Goal: Task Accomplishment & Management: Use online tool/utility

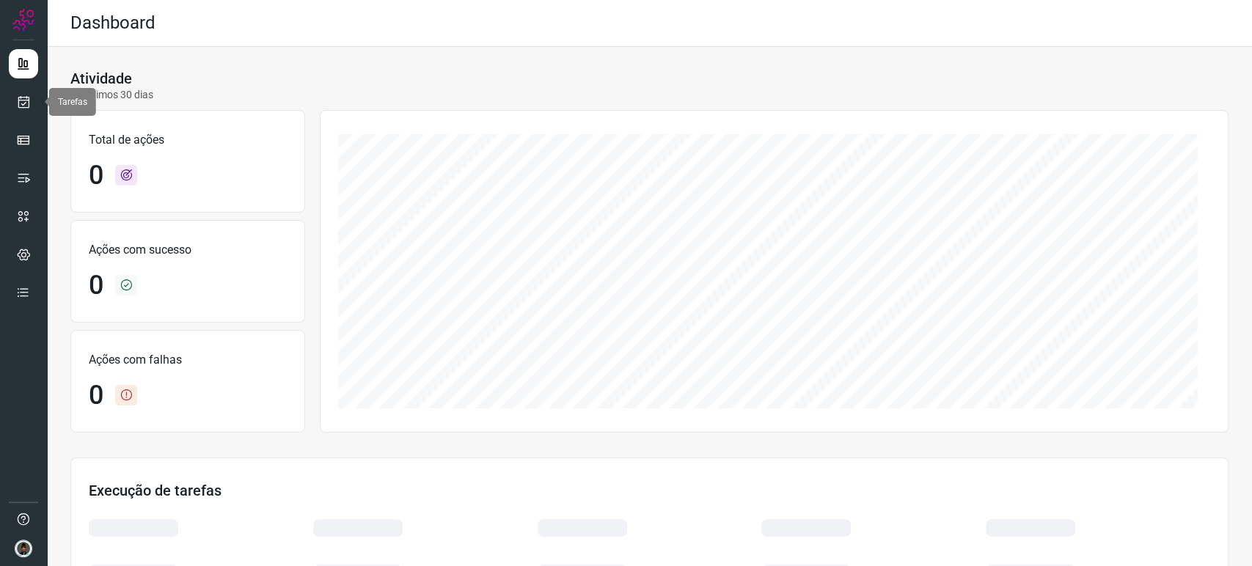
click at [38, 103] on div at bounding box center [23, 283] width 47 height 566
click at [29, 103] on icon at bounding box center [23, 102] width 15 height 15
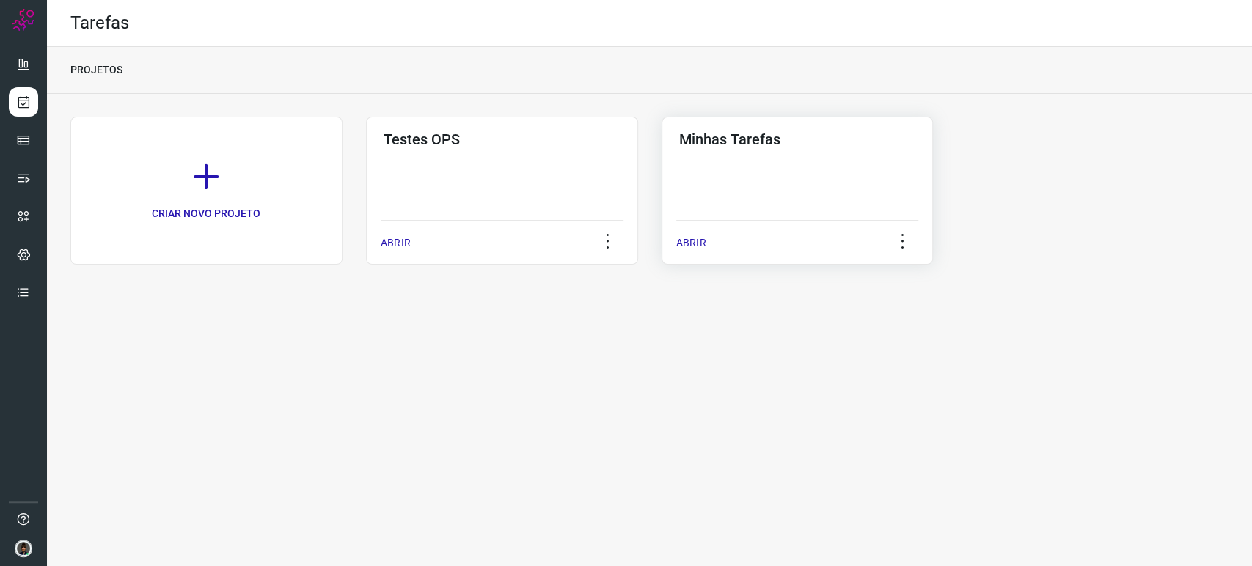
click at [758, 143] on h3 "Minhas Tarefas" at bounding box center [797, 140] width 237 height 18
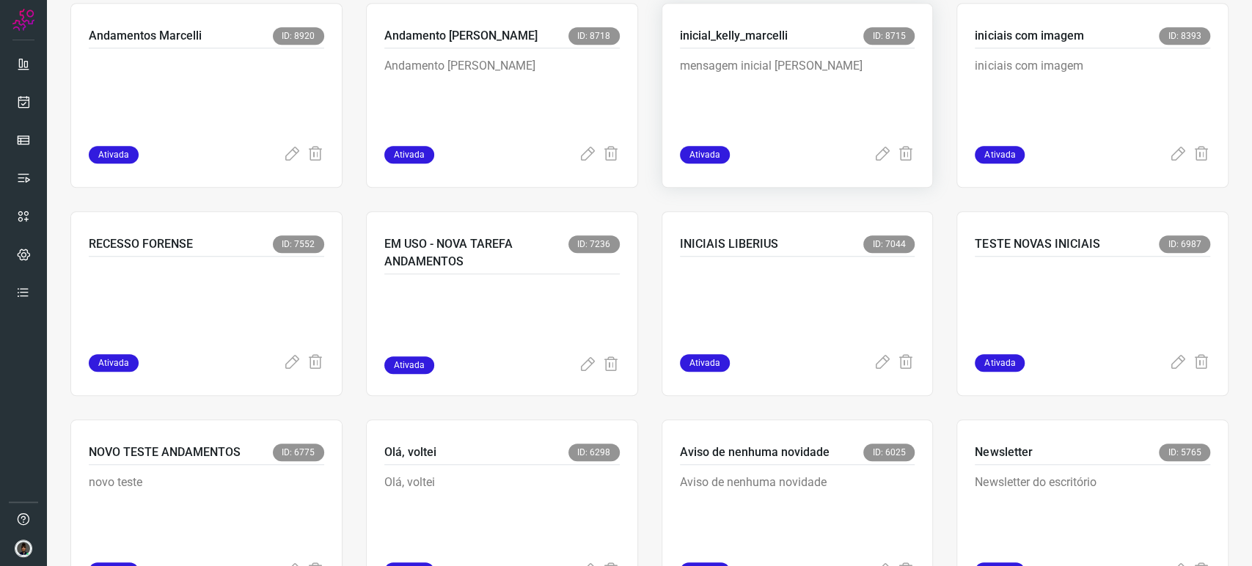
scroll to position [651, 0]
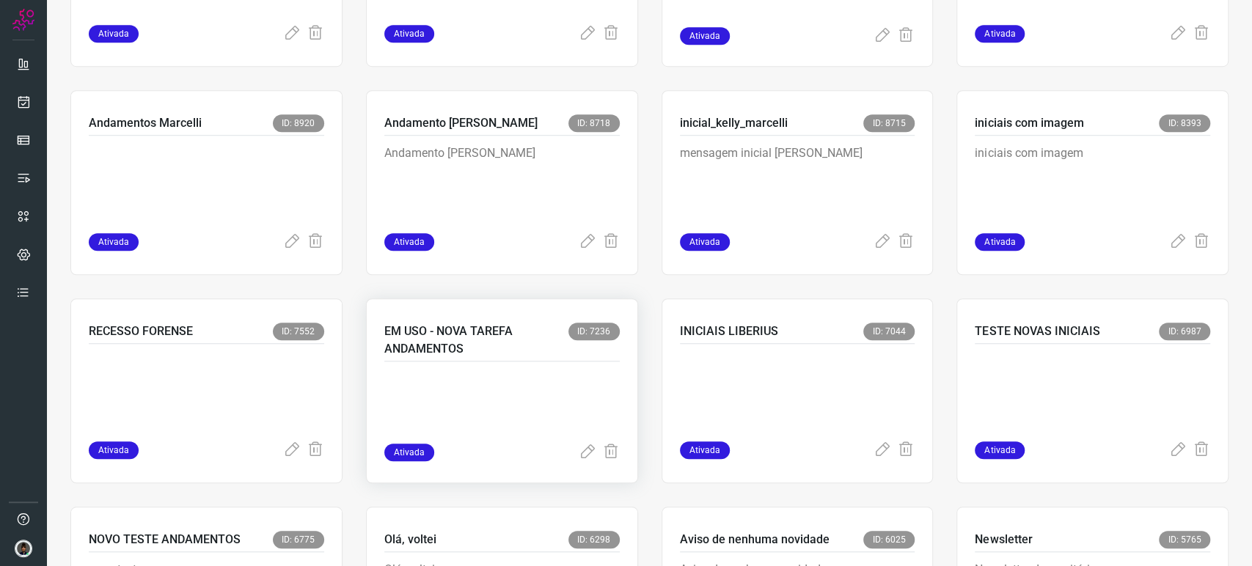
click at [508, 357] on div "EM USO - NOVA TAREFA ANDAMENTOS ID: 7236" at bounding box center [501, 342] width 235 height 39
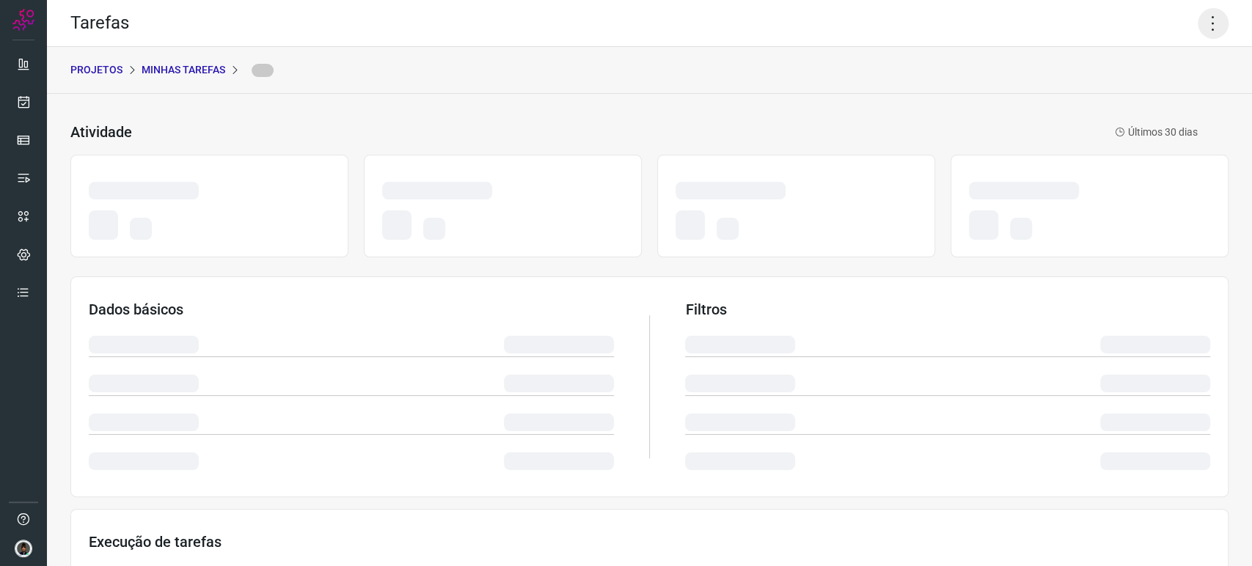
click at [1200, 24] on icon at bounding box center [1213, 23] width 31 height 31
click at [1113, 26] on div "Tarefas" at bounding box center [649, 23] width 1205 height 47
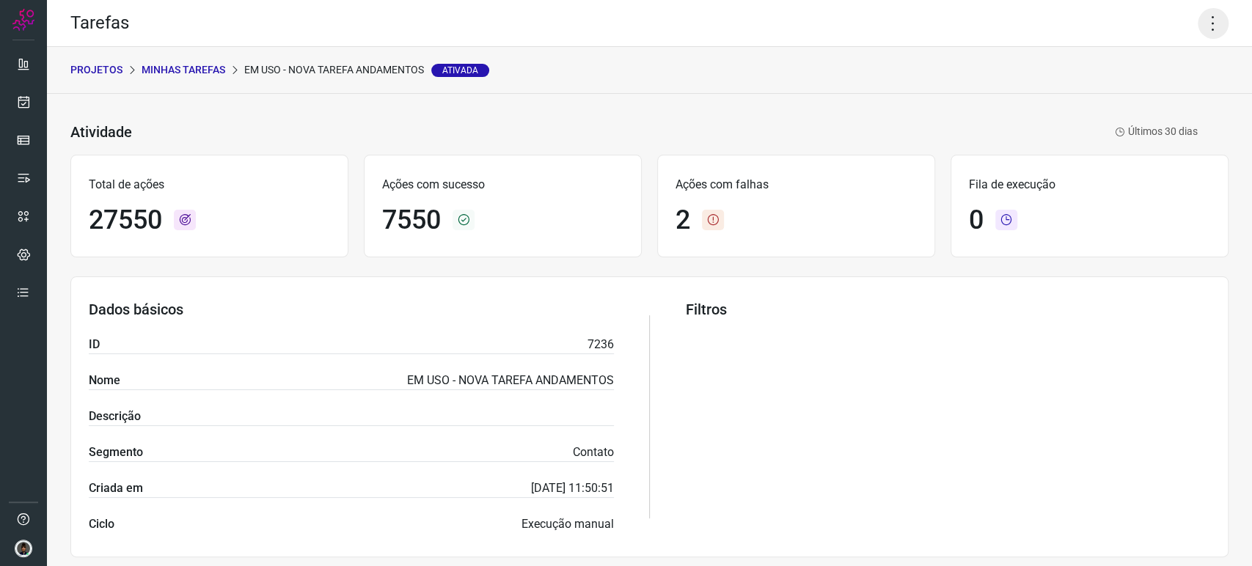
click at [1200, 22] on icon at bounding box center [1213, 23] width 31 height 31
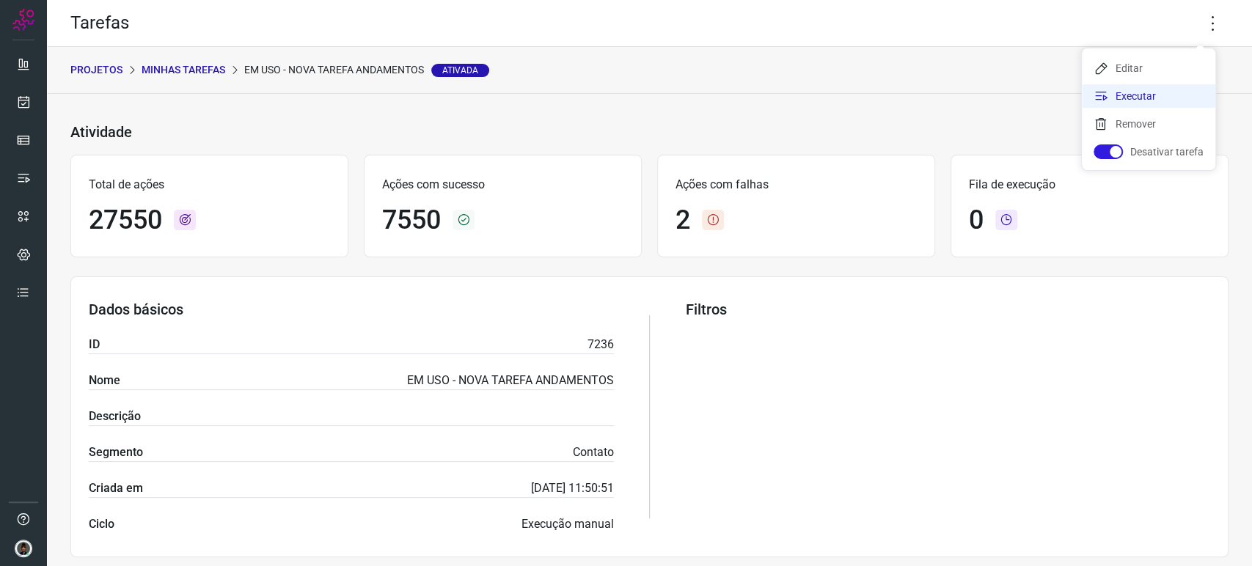
click at [1150, 92] on li "Executar" at bounding box center [1148, 95] width 133 height 23
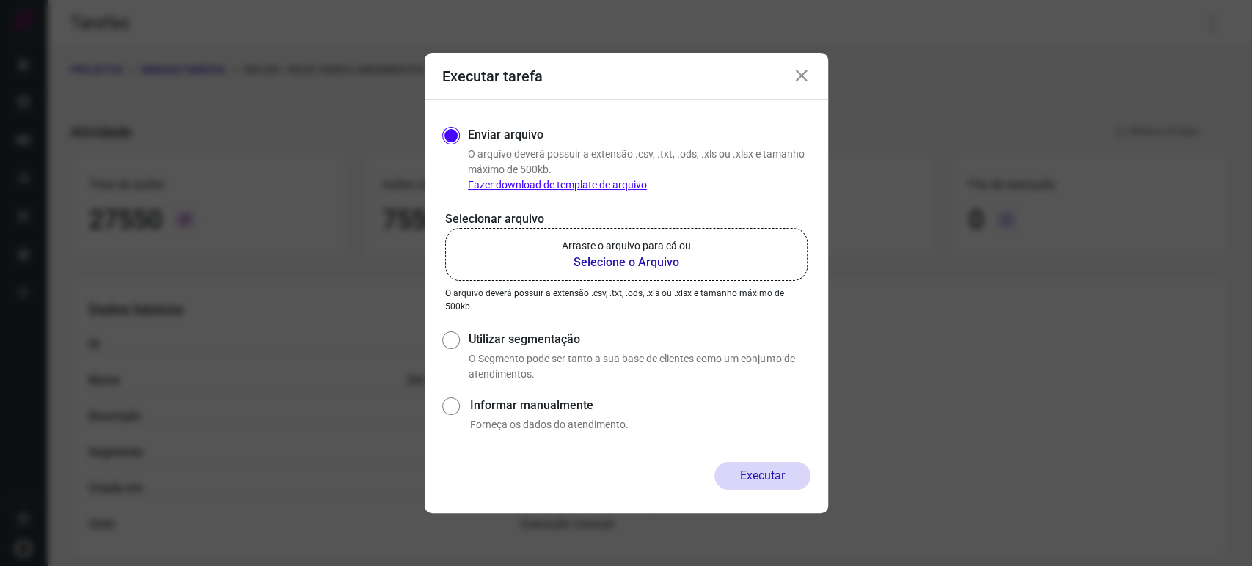
click at [692, 257] on label "Arraste o arquivo para cá ou Selecione o Arquivo" at bounding box center [626, 254] width 362 height 53
click at [0, 0] on input "Arraste o arquivo para cá ou Selecione o Arquivo" at bounding box center [0, 0] width 0 height 0
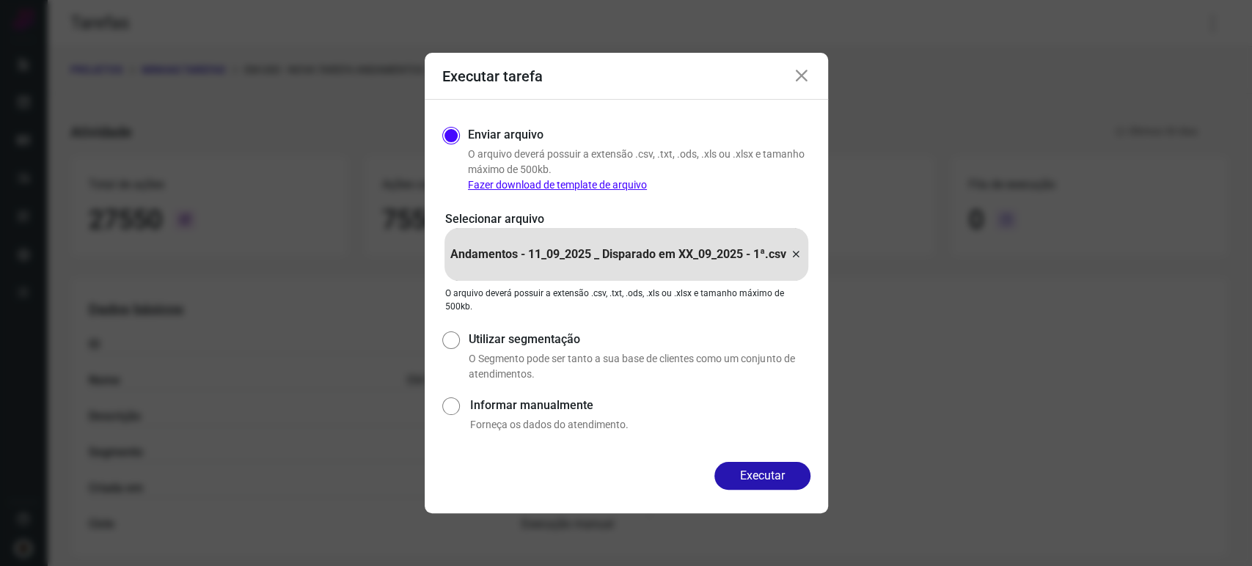
click at [773, 483] on button "Executar" at bounding box center [762, 476] width 96 height 28
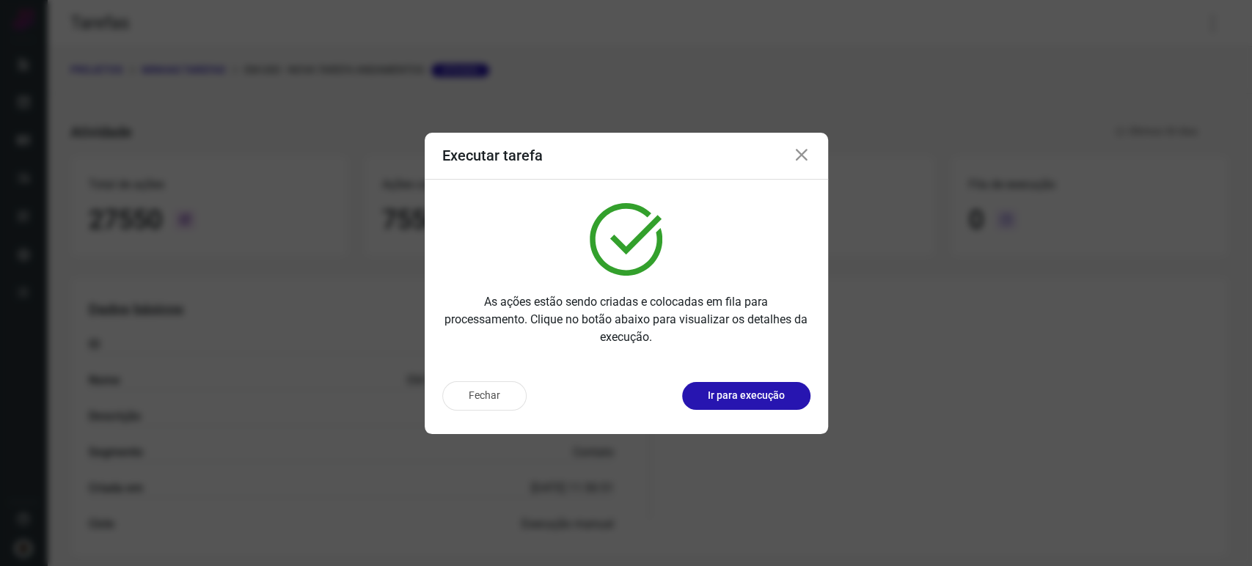
click at [802, 155] on icon at bounding box center [802, 156] width 18 height 18
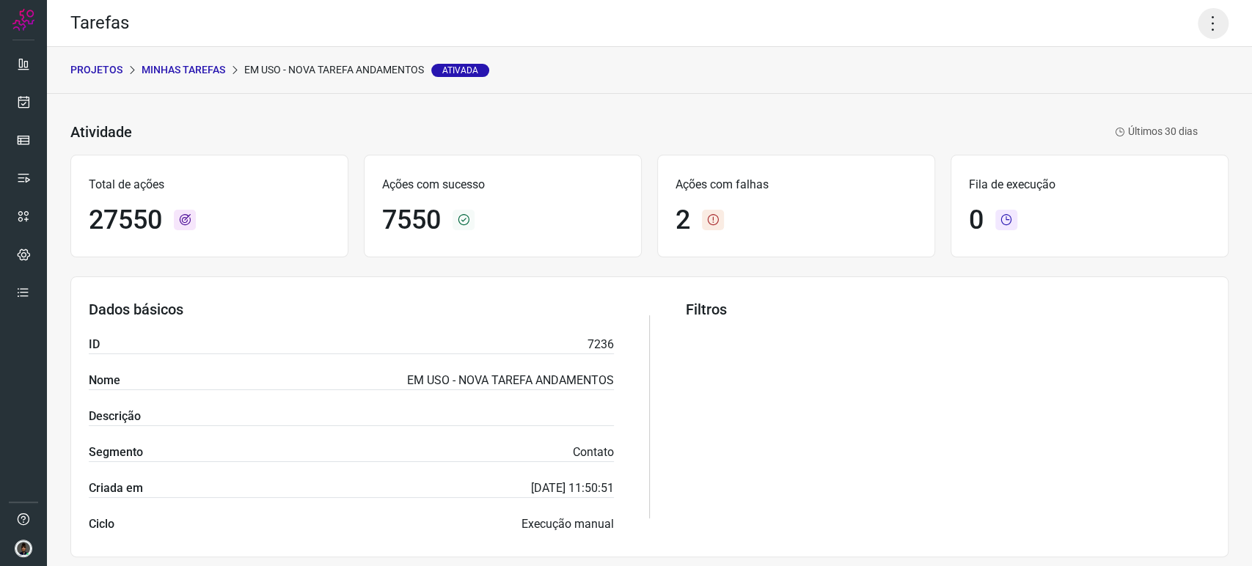
click at [1209, 18] on icon at bounding box center [1213, 23] width 31 height 31
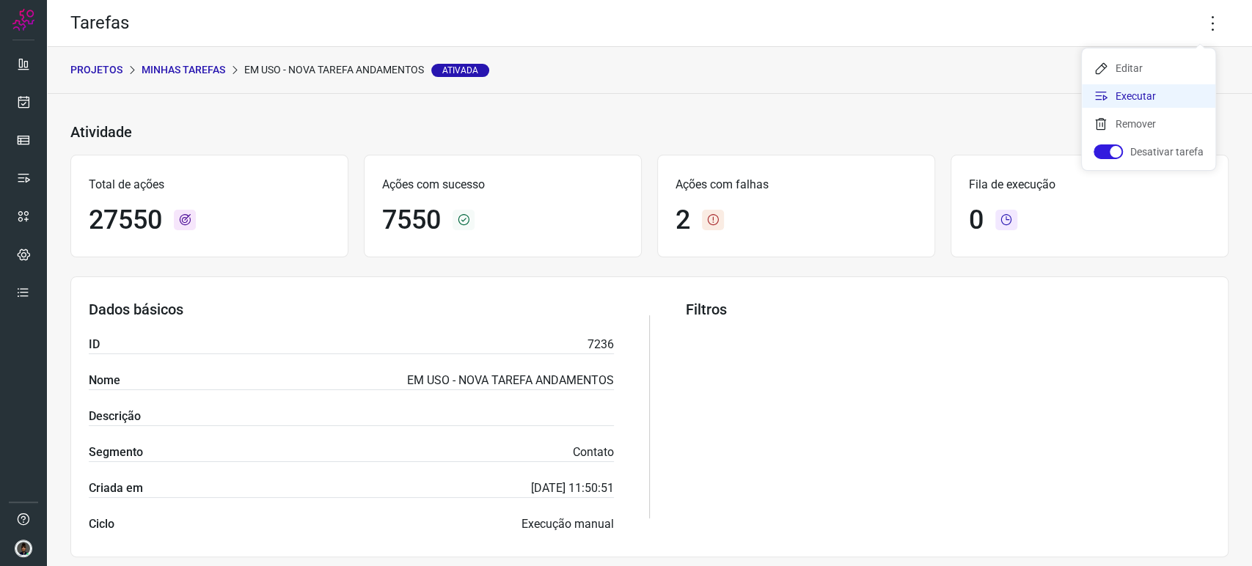
click at [1167, 98] on li "Executar" at bounding box center [1148, 95] width 133 height 23
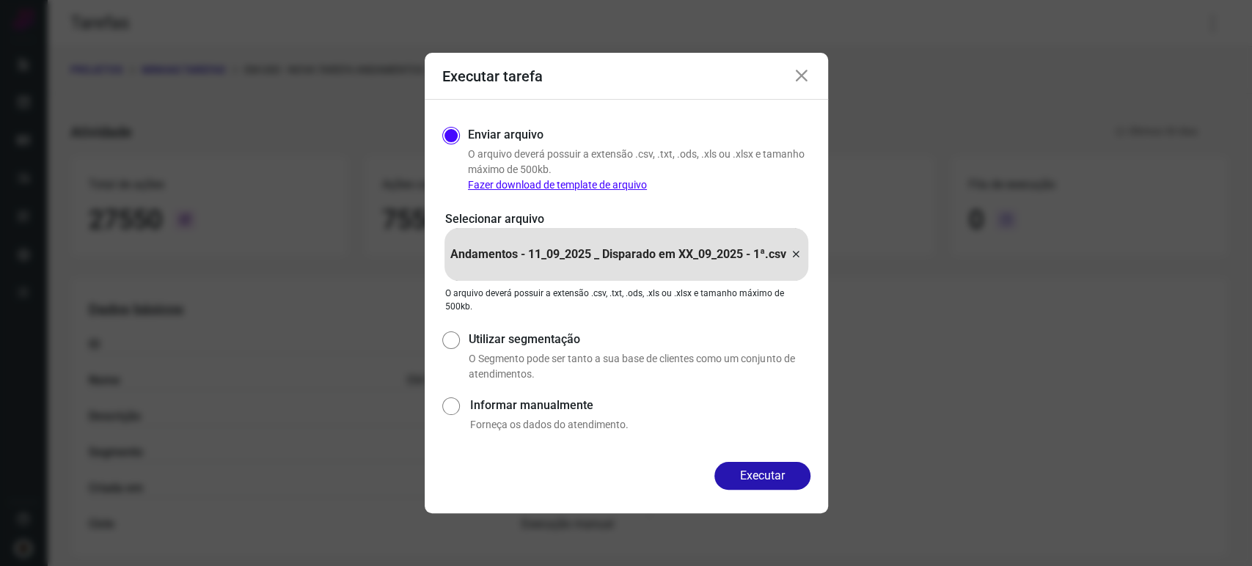
click at [804, 255] on div "Andamentos - 11_09_2025 _ Disparado em XX_09_2025 - 1ª.csv" at bounding box center [626, 254] width 364 height 53
click at [0, 0] on input "Andamentos - 11_09_2025 _ Disparado em XX_09_2025 - 1ª.csv" at bounding box center [0, 0] width 0 height 0
click at [757, 468] on button "Executar" at bounding box center [762, 476] width 96 height 28
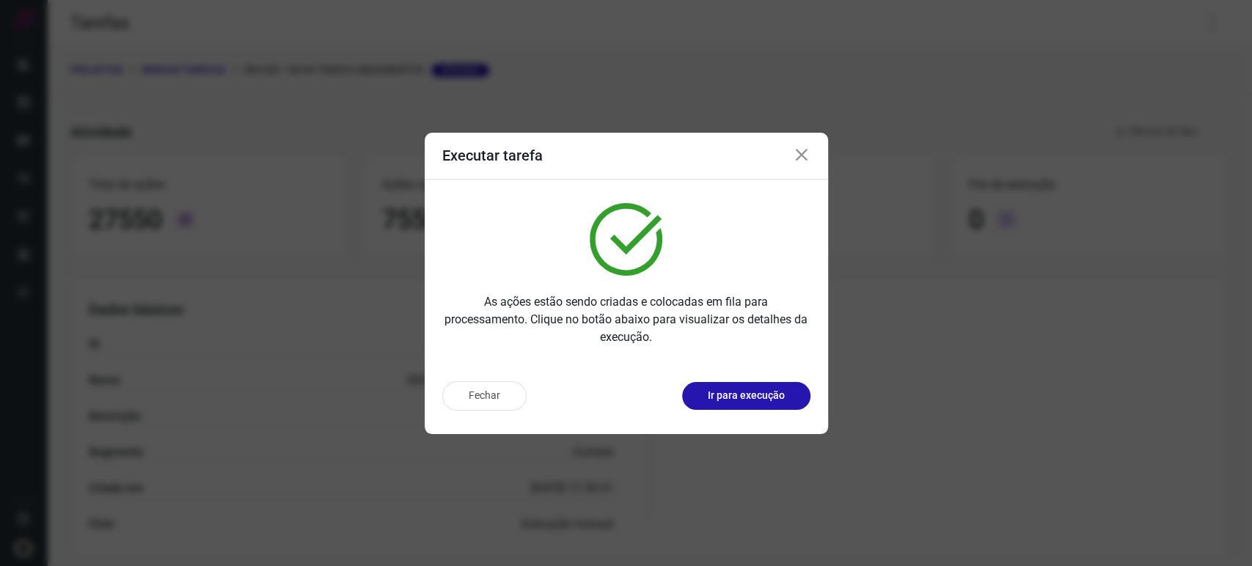
click at [796, 147] on div "Executar tarefa" at bounding box center [626, 156] width 403 height 47
click at [799, 164] on div "Executar tarefa" at bounding box center [626, 156] width 403 height 47
click at [791, 157] on div "Executar tarefa" at bounding box center [626, 156] width 403 height 47
click at [805, 152] on icon at bounding box center [802, 156] width 18 height 18
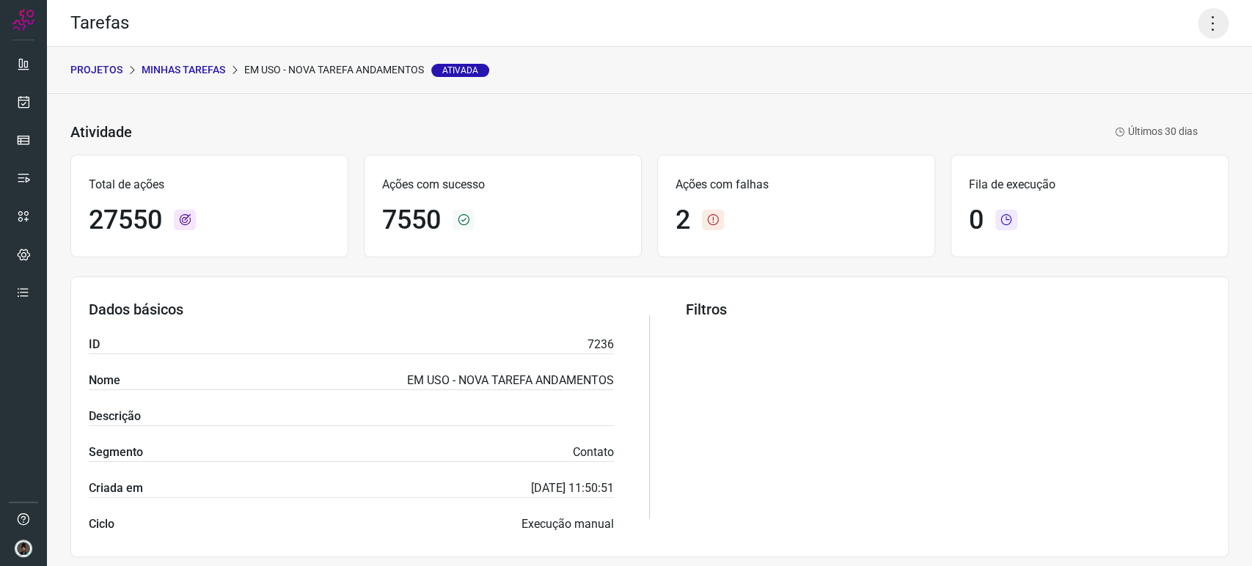
click at [1215, 14] on icon at bounding box center [1213, 23] width 31 height 31
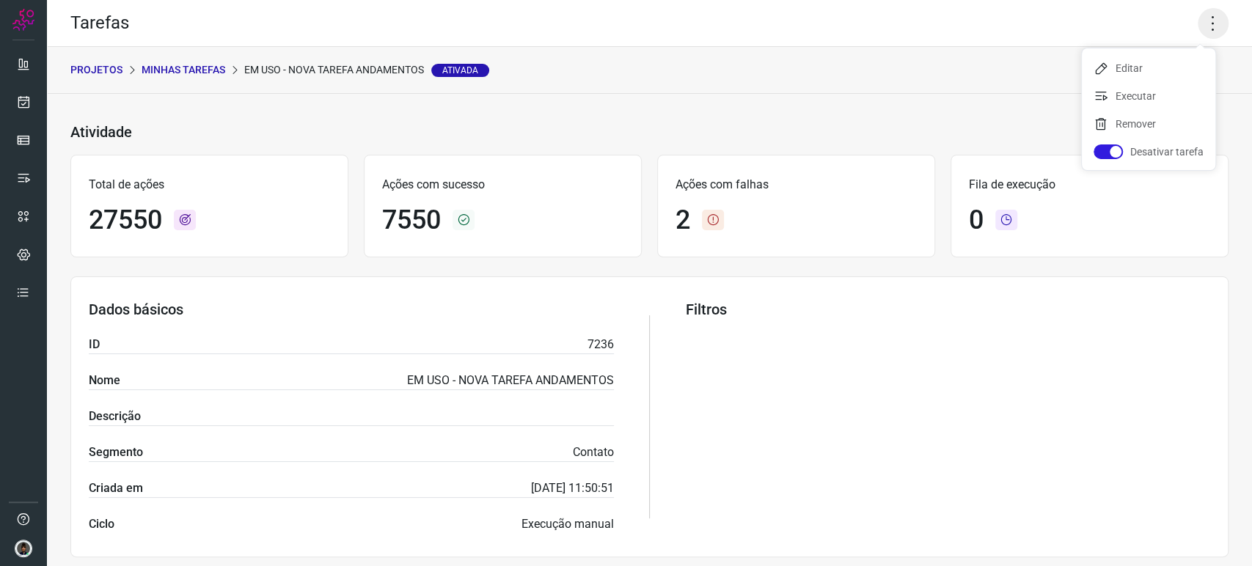
click at [1209, 23] on icon at bounding box center [1213, 23] width 31 height 31
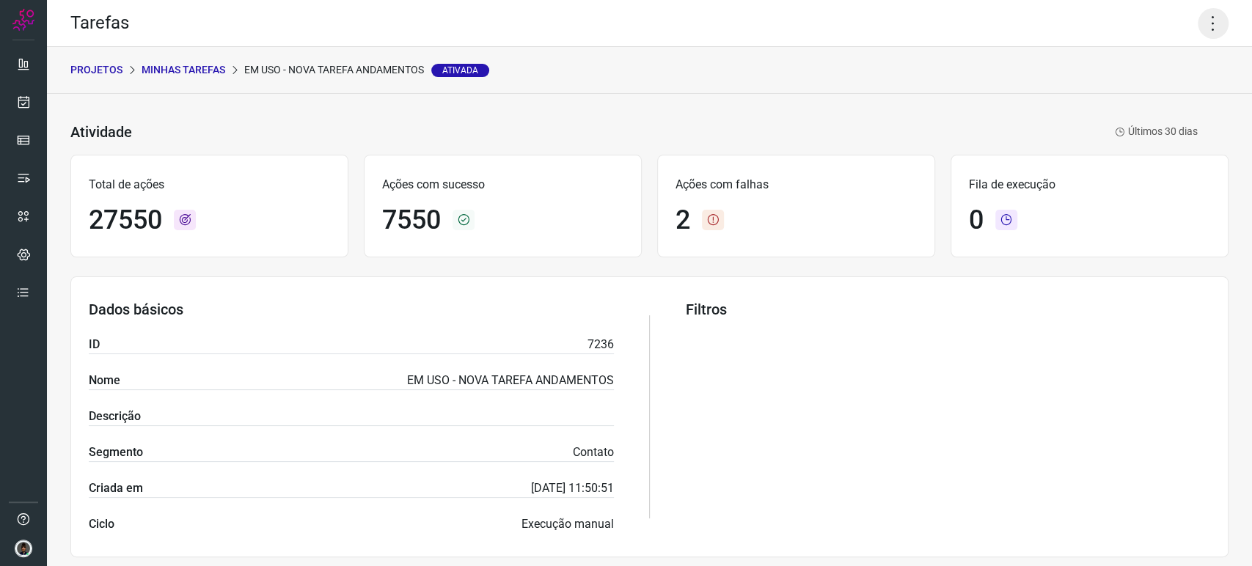
click at [1208, 22] on icon at bounding box center [1213, 23] width 31 height 31
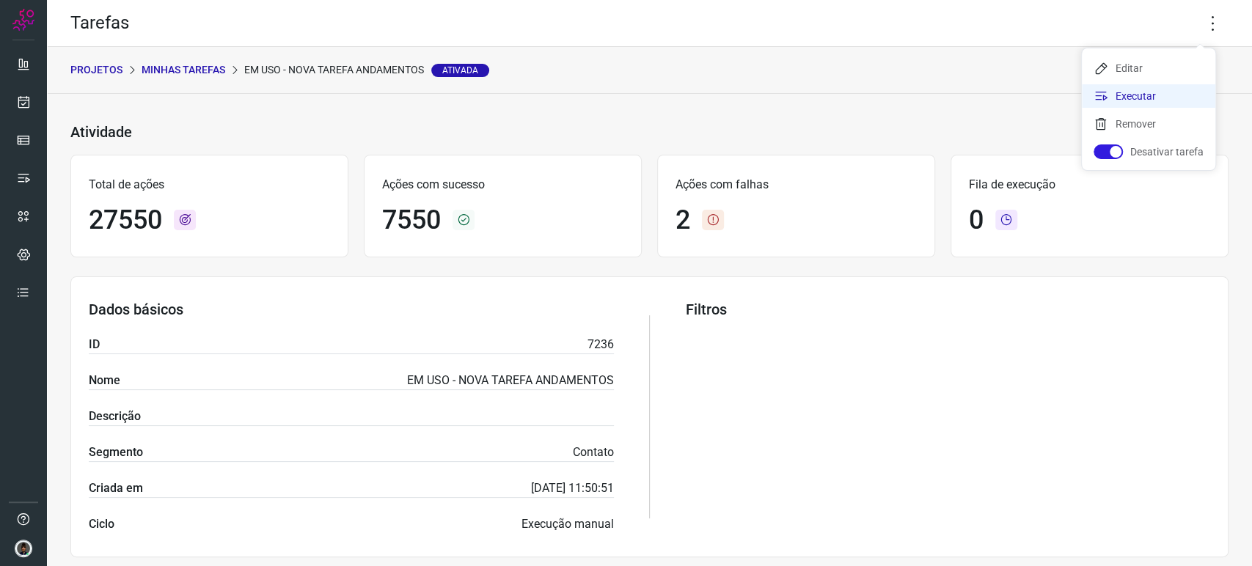
click at [1165, 86] on li "Executar" at bounding box center [1148, 95] width 133 height 23
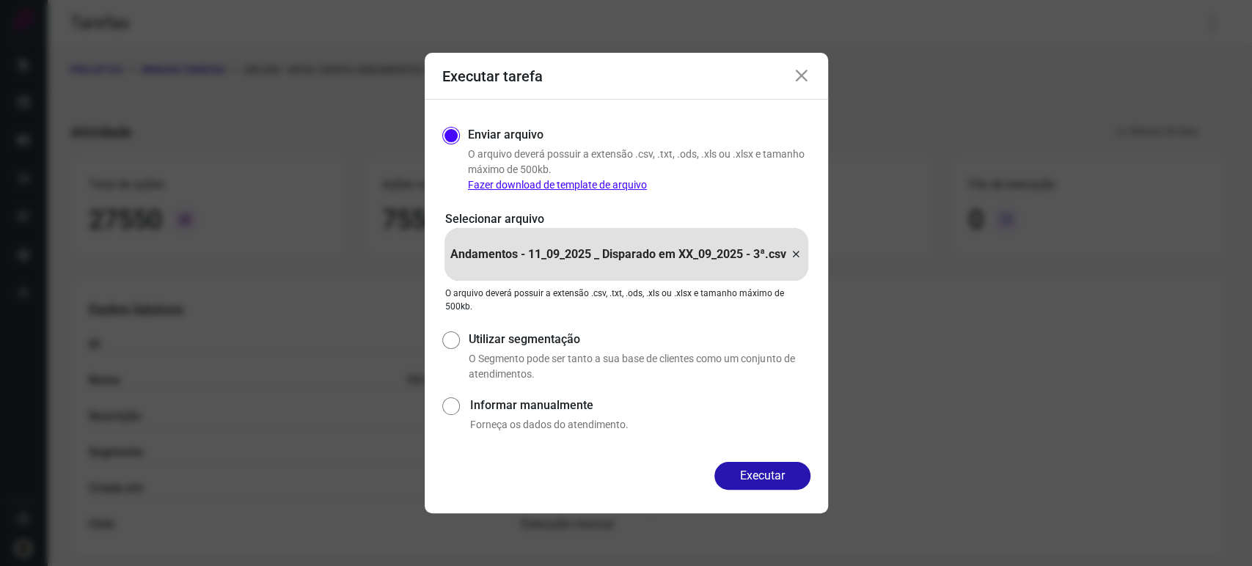
click at [800, 255] on icon at bounding box center [796, 255] width 12 height 18
click at [0, 0] on input "Andamentos - 11_09_2025 _ Disparado em XX_09_2025 - 3ª.csv" at bounding box center [0, 0] width 0 height 0
click at [757, 472] on button "Executar" at bounding box center [762, 476] width 96 height 28
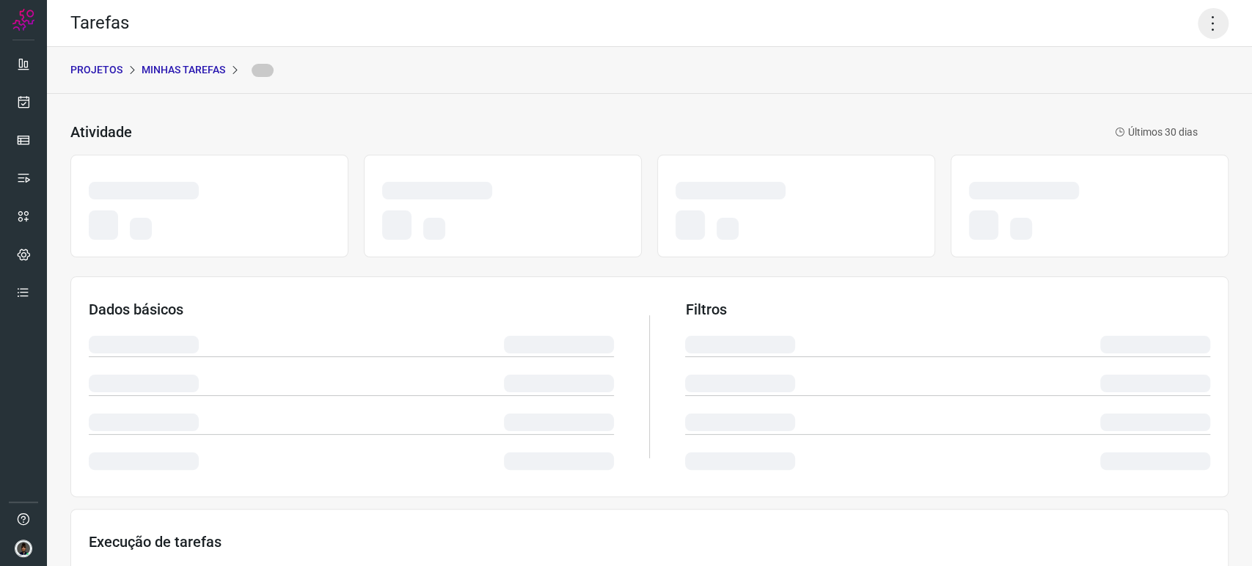
click at [1207, 23] on icon at bounding box center [1213, 23] width 31 height 31
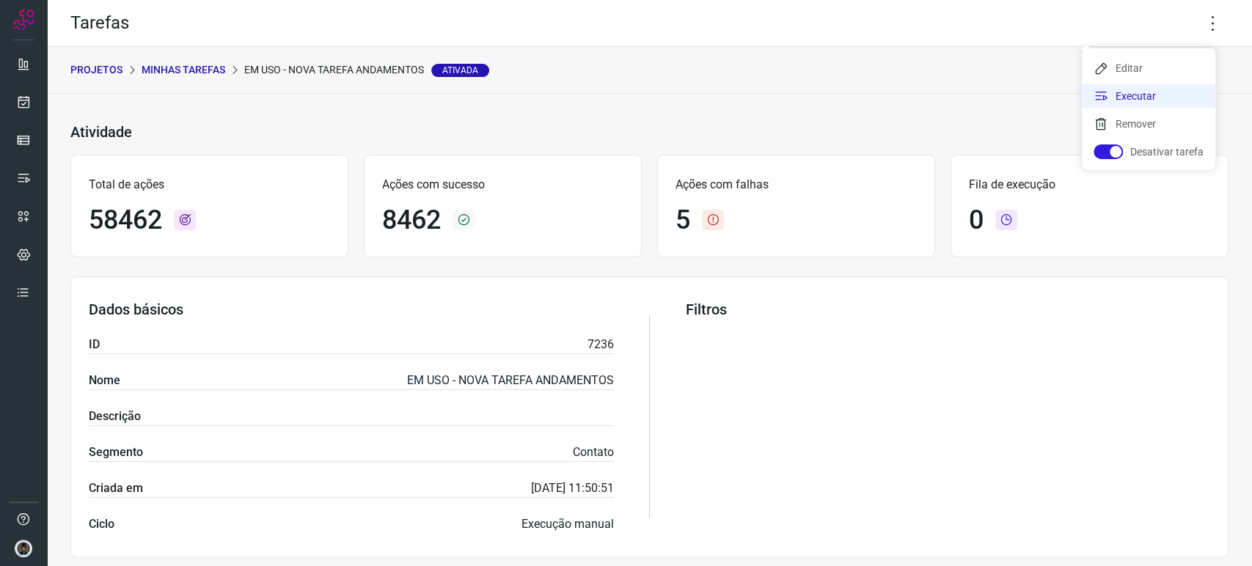
click at [1134, 96] on li "Executar" at bounding box center [1148, 95] width 133 height 23
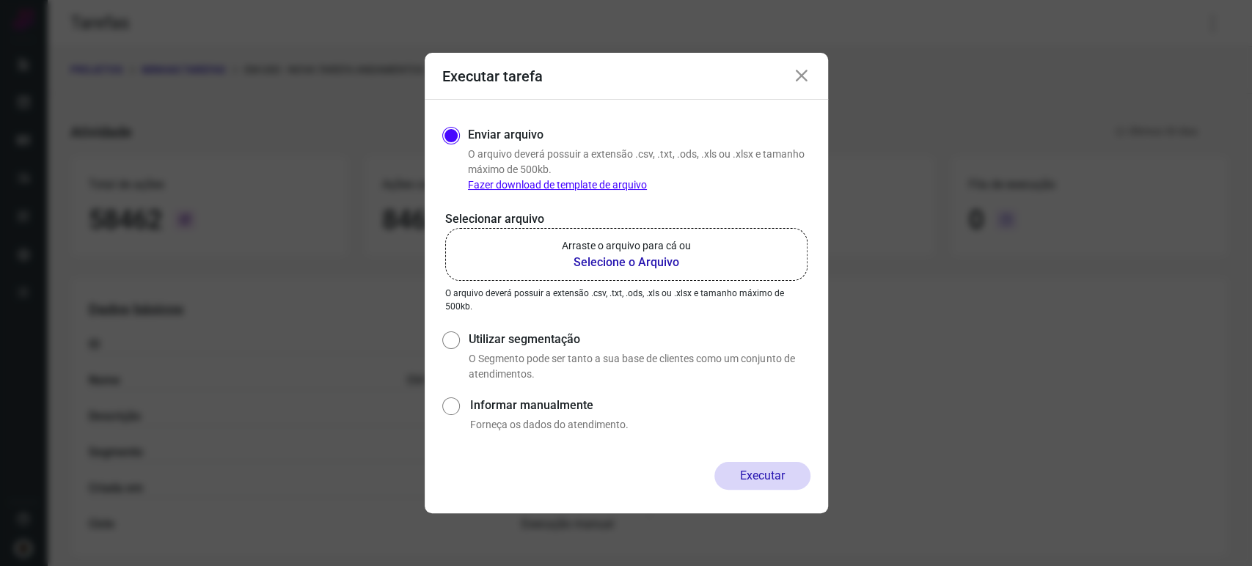
click at [692, 244] on label "Arraste o arquivo para cá ou Selecione o Arquivo" at bounding box center [626, 254] width 362 height 53
click at [0, 0] on input "Arraste o arquivo para cá ou Selecione o Arquivo" at bounding box center [0, 0] width 0 height 0
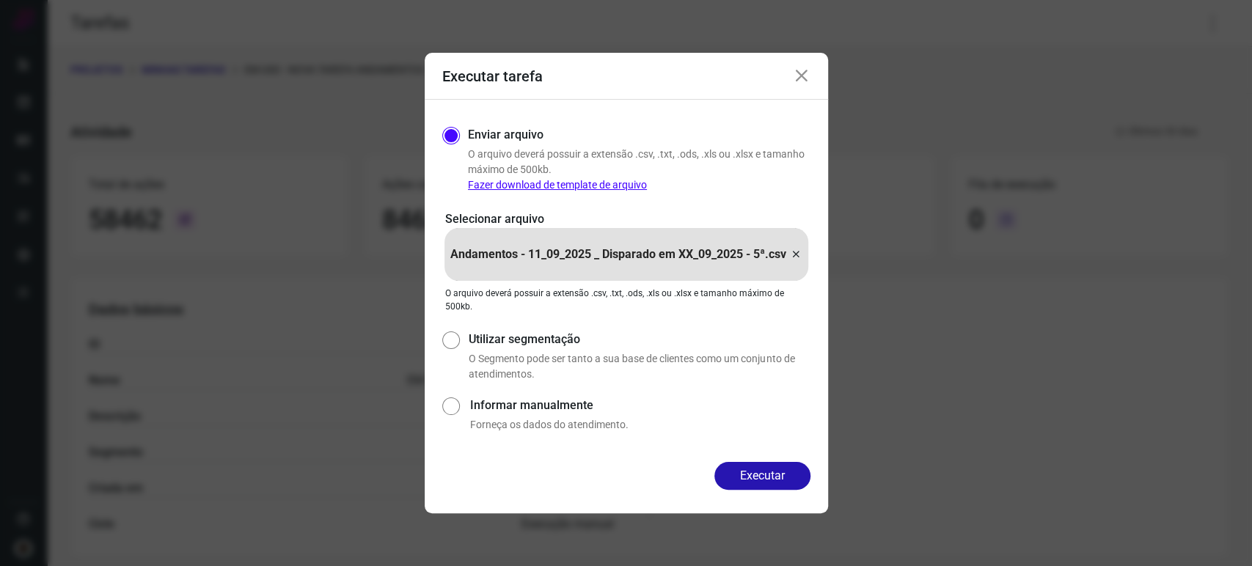
click at [786, 477] on button "Executar" at bounding box center [762, 476] width 96 height 28
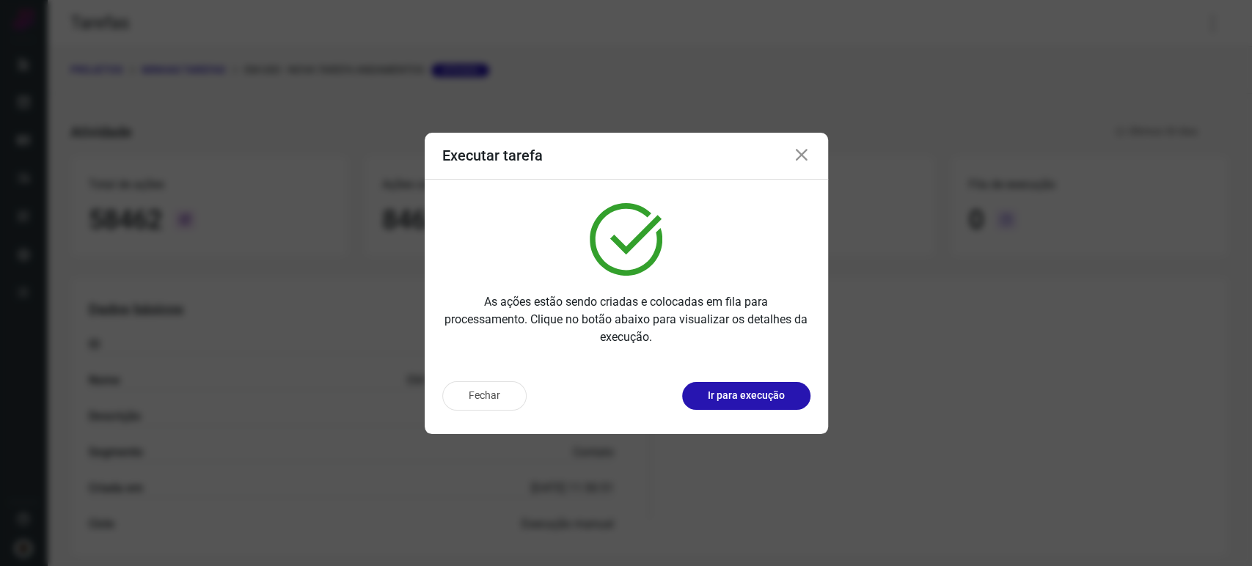
click at [804, 162] on icon at bounding box center [802, 156] width 18 height 18
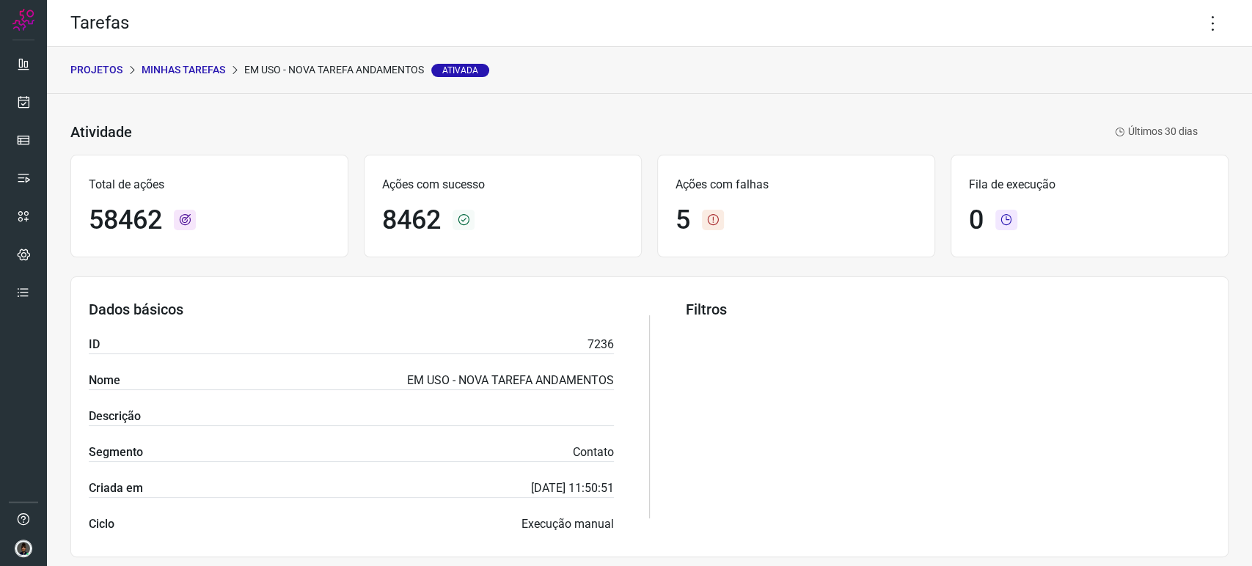
click at [191, 64] on p "Minhas Tarefas" at bounding box center [184, 69] width 84 height 15
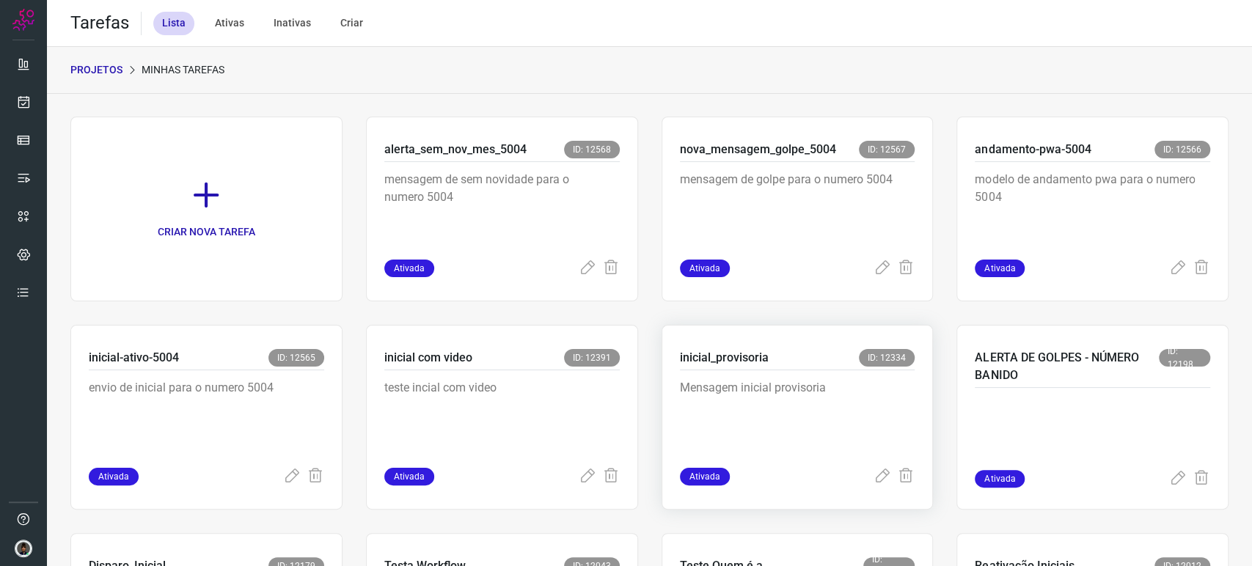
click at [744, 379] on p "Mensagem inicial provisoria" at bounding box center [790, 415] width 220 height 73
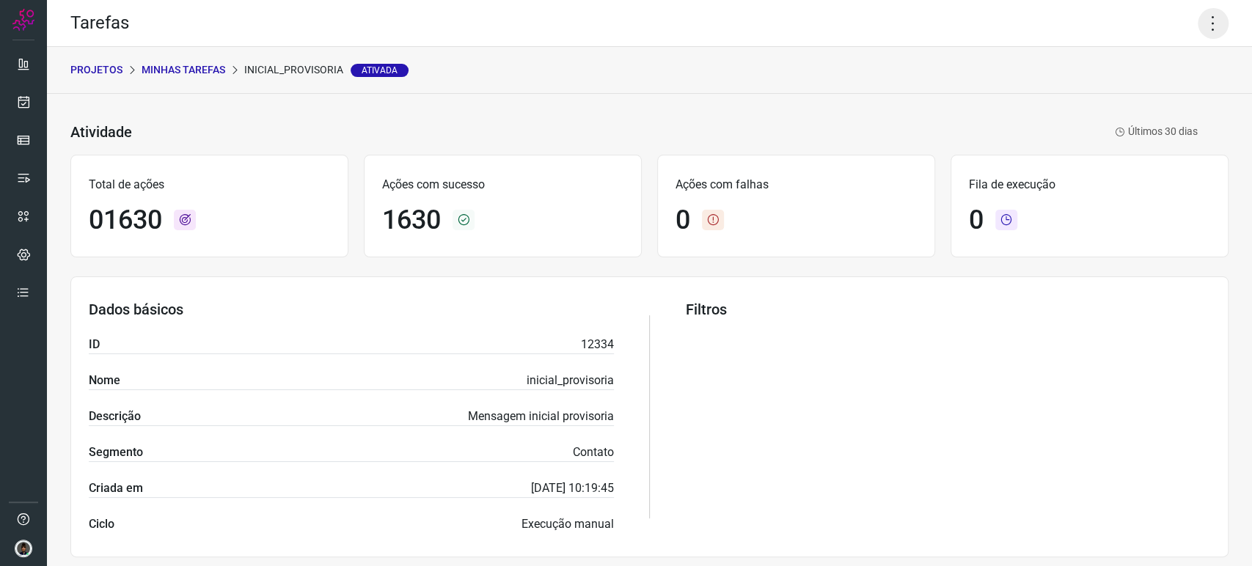
click at [1198, 34] on icon at bounding box center [1213, 23] width 31 height 31
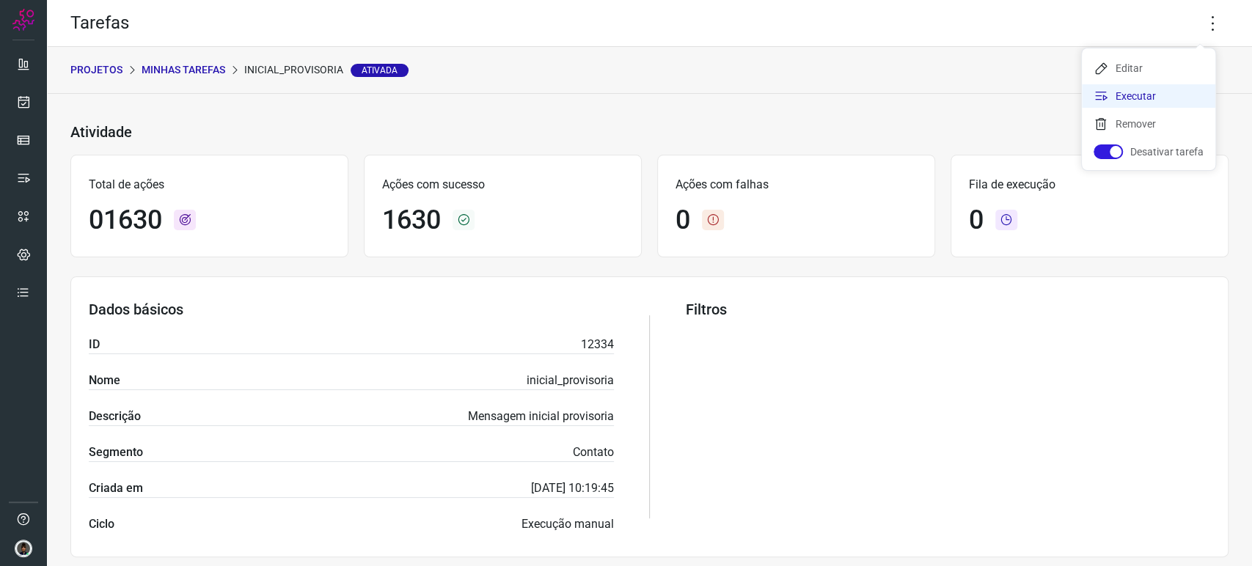
click at [1157, 100] on li "Executar" at bounding box center [1148, 95] width 133 height 23
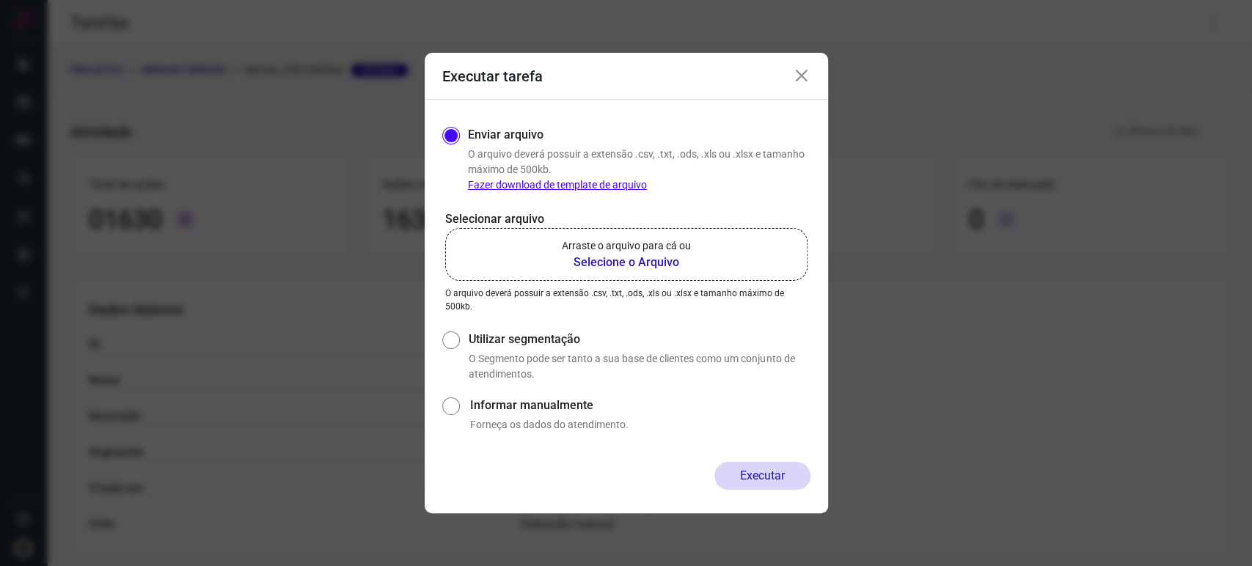
click at [622, 274] on label "Arraste o arquivo para cá ou Selecione o Arquivo" at bounding box center [626, 254] width 362 height 53
click at [0, 0] on input "Arraste o arquivo para cá ou Selecione o Arquivo" at bounding box center [0, 0] width 0 height 0
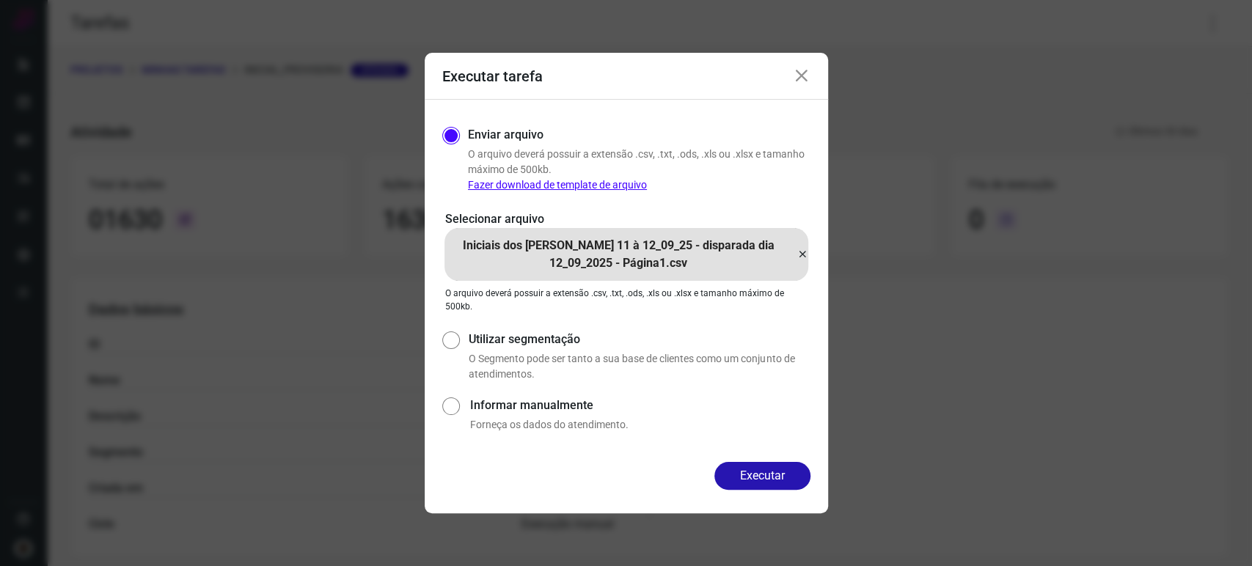
click at [784, 472] on button "Executar" at bounding box center [762, 476] width 96 height 28
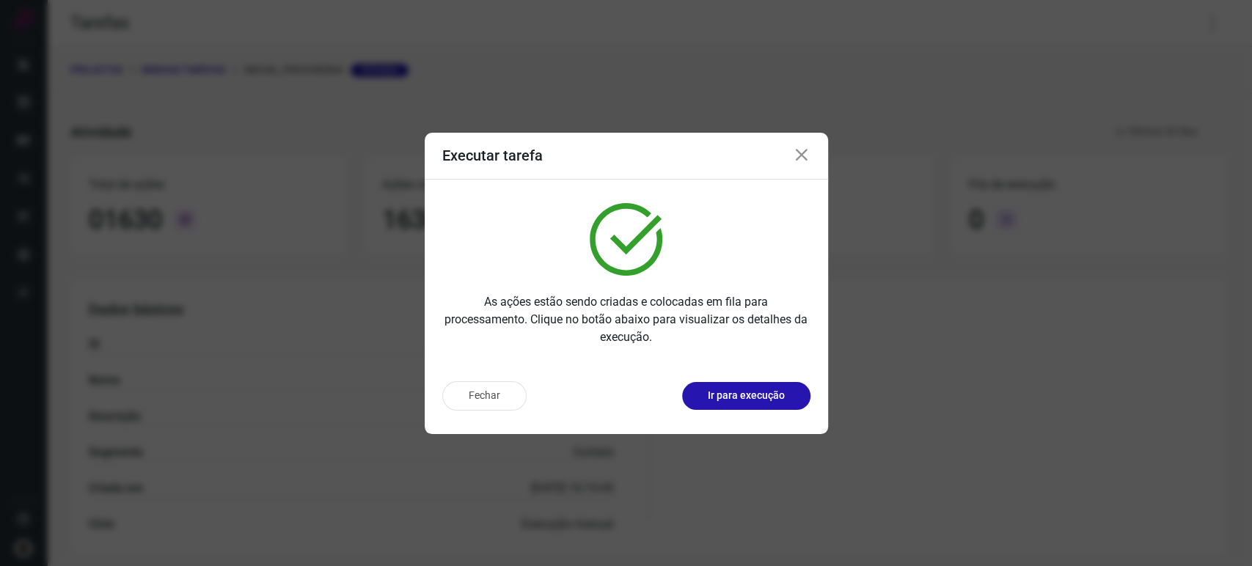
click at [798, 147] on icon at bounding box center [802, 156] width 18 height 18
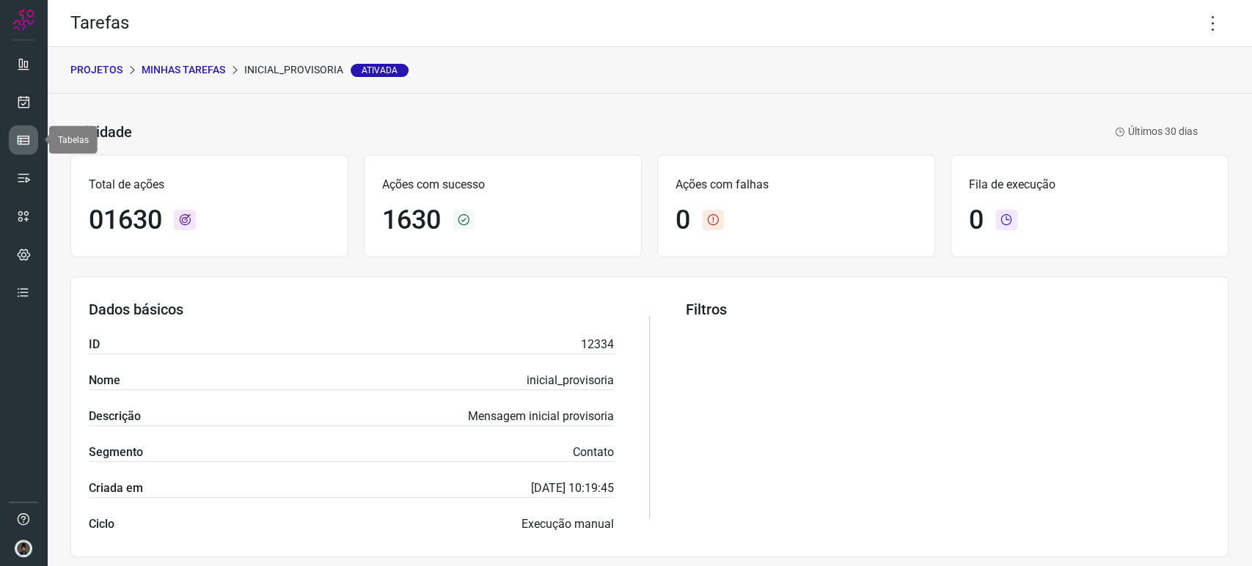
click at [21, 146] on icon at bounding box center [23, 140] width 15 height 15
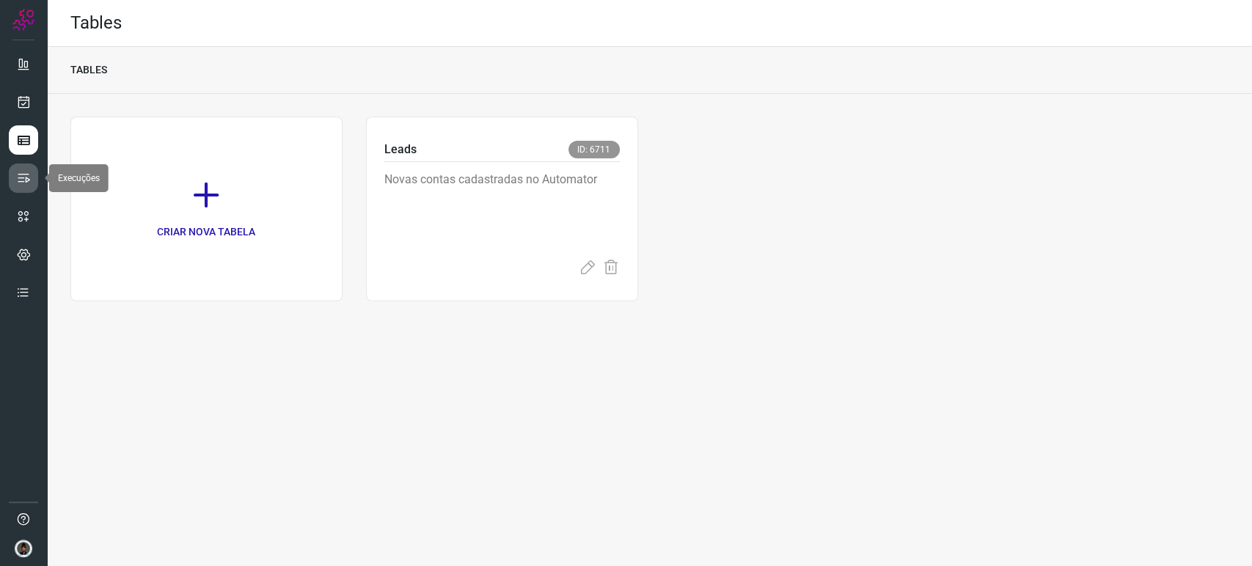
drag, startPoint x: 21, startPoint y: 177, endPoint x: 13, endPoint y: 180, distance: 7.7
click at [18, 177] on icon at bounding box center [23, 178] width 15 height 15
